Goal: Register for event/course

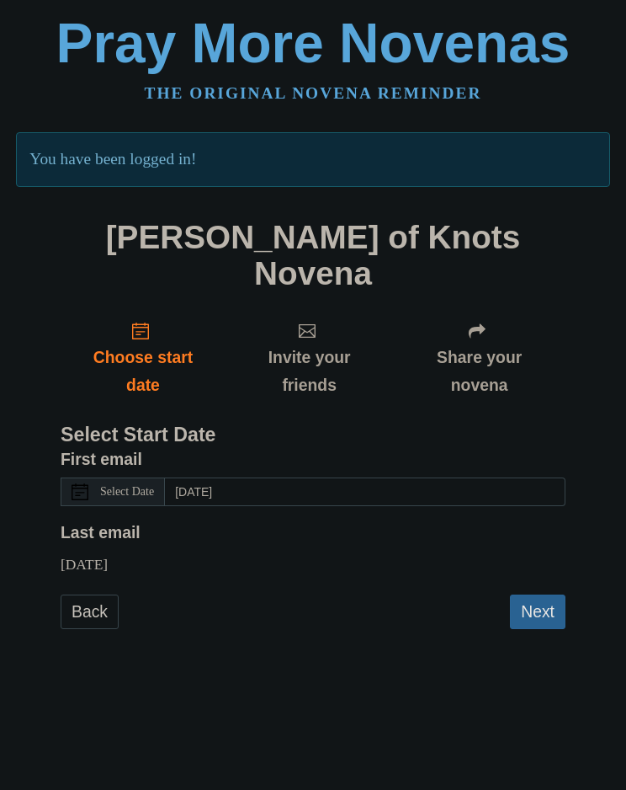
click at [141, 486] on span "Select Date" at bounding box center [127, 492] width 54 height 12
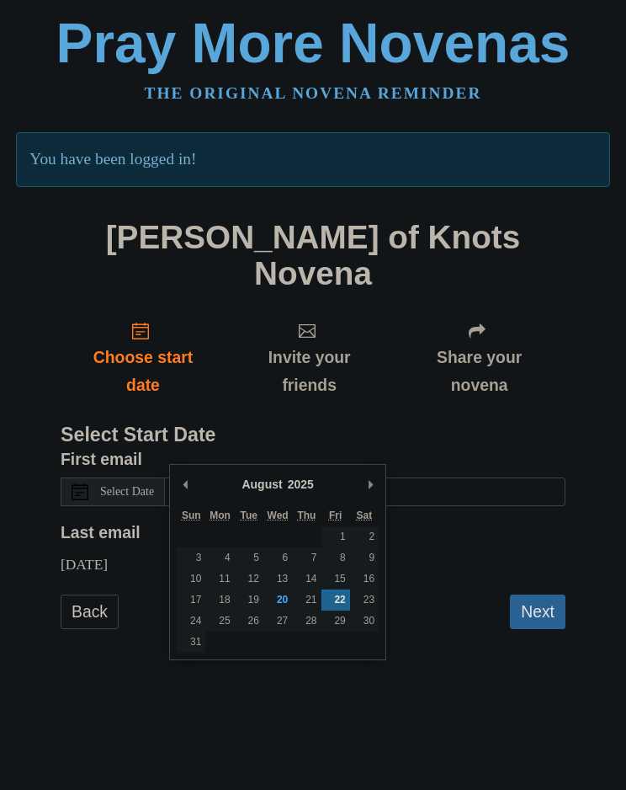
click at [552, 594] on button "Next" at bounding box center [538, 611] width 56 height 35
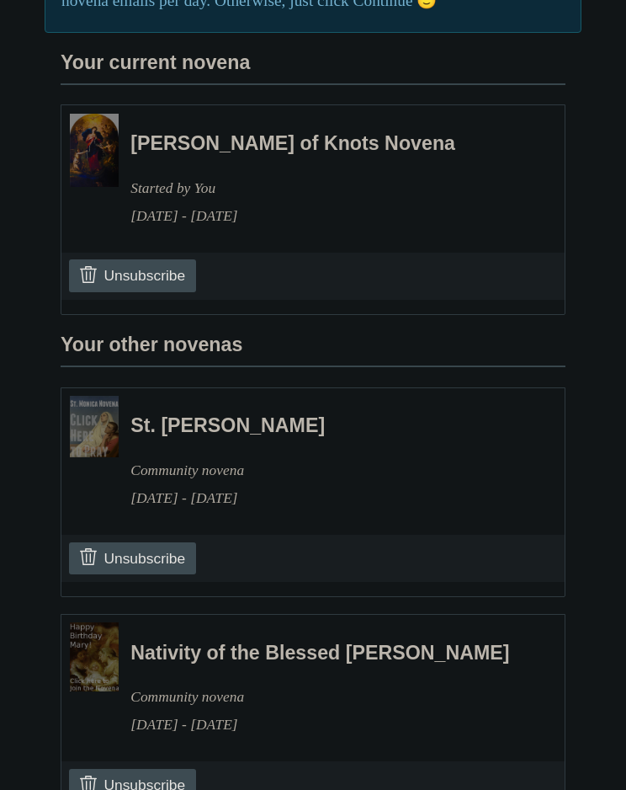
scroll to position [453, 0]
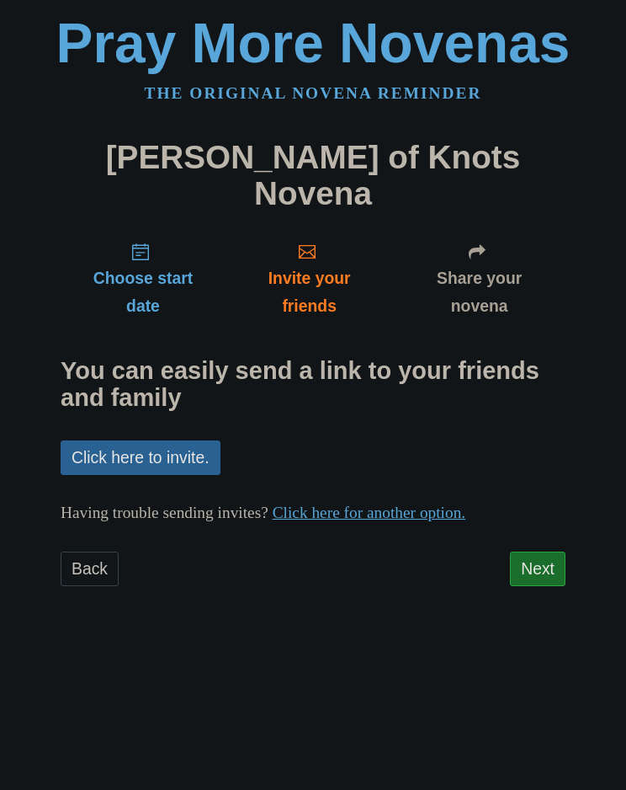
click at [541, 551] on link "Next" at bounding box center [538, 568] width 56 height 35
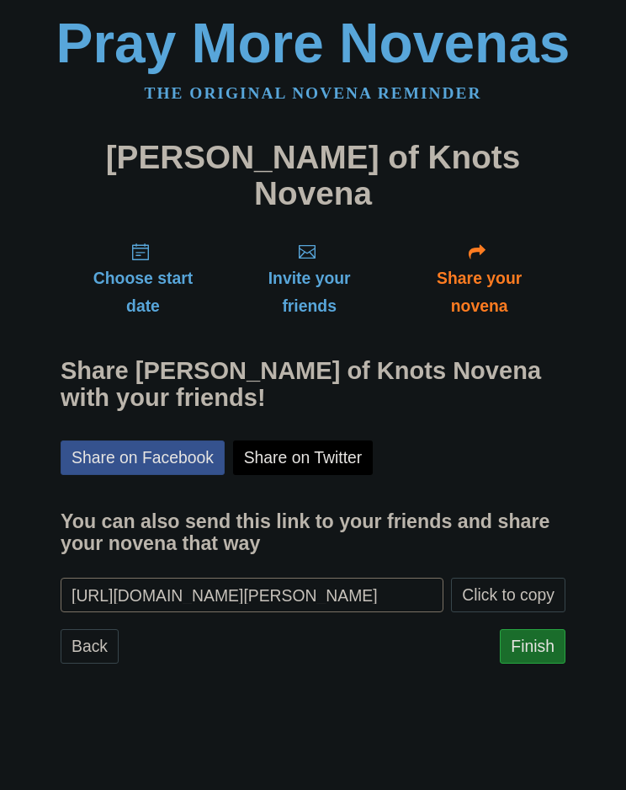
click at [547, 629] on link "Finish" at bounding box center [533, 646] width 66 height 35
